Goal: Check status: Check status

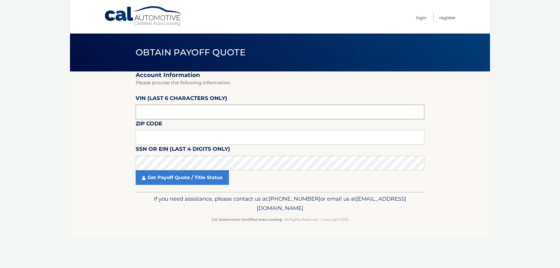
click at [226, 113] on input "text" at bounding box center [280, 112] width 289 height 15
type input "854050"
type input "16505"
click at [212, 181] on link "Get Payoff Quote / Title Status" at bounding box center [182, 177] width 93 height 15
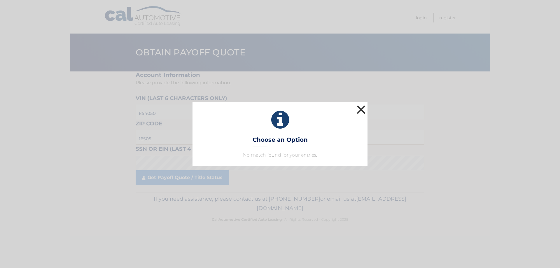
click at [363, 108] on button "×" at bounding box center [361, 110] width 12 height 12
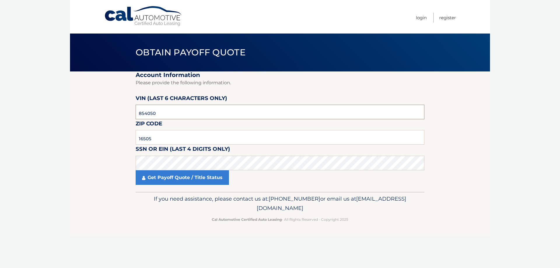
click at [184, 114] on input "854050" at bounding box center [280, 112] width 289 height 15
type input "8*****"
type input "540508"
click at [204, 179] on link "Get Payoff Quote / Title Status" at bounding box center [182, 177] width 93 height 15
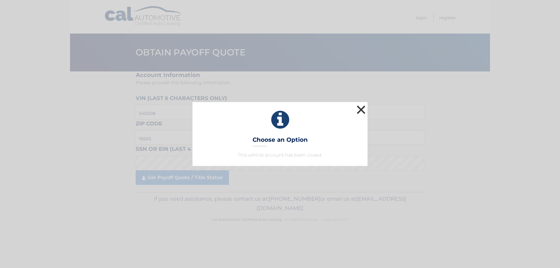
click at [361, 108] on button "×" at bounding box center [361, 110] width 12 height 12
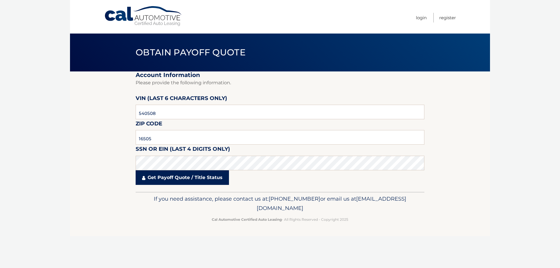
click at [202, 177] on link "Get Payoff Quote / Title Status" at bounding box center [182, 177] width 93 height 15
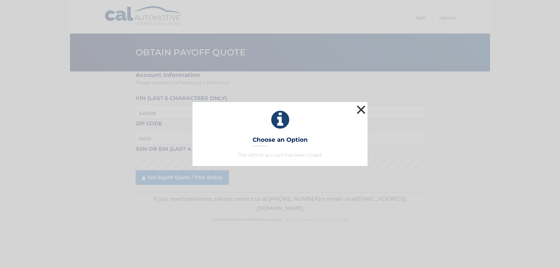
click at [363, 112] on button "×" at bounding box center [361, 110] width 12 height 12
